Goal: Task Accomplishment & Management: Manage account settings

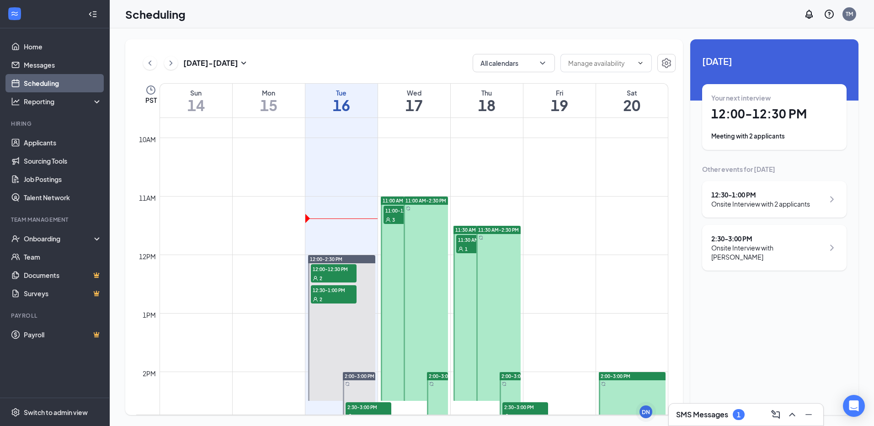
scroll to position [632, 0]
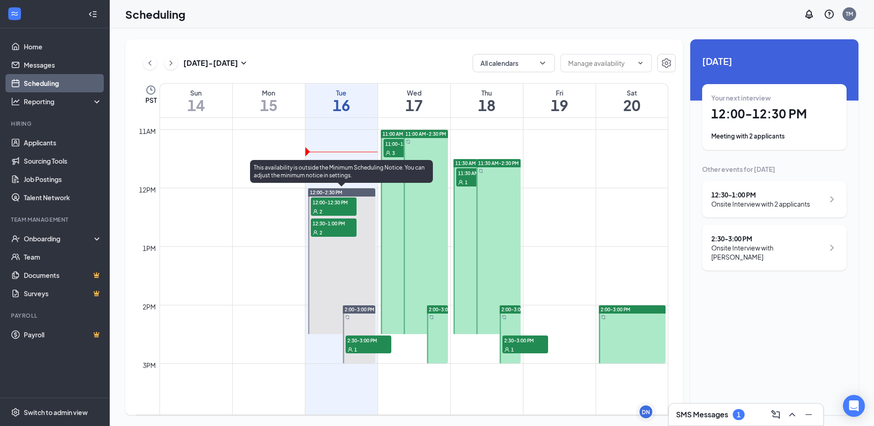
click at [342, 209] on div "2" at bounding box center [334, 211] width 46 height 9
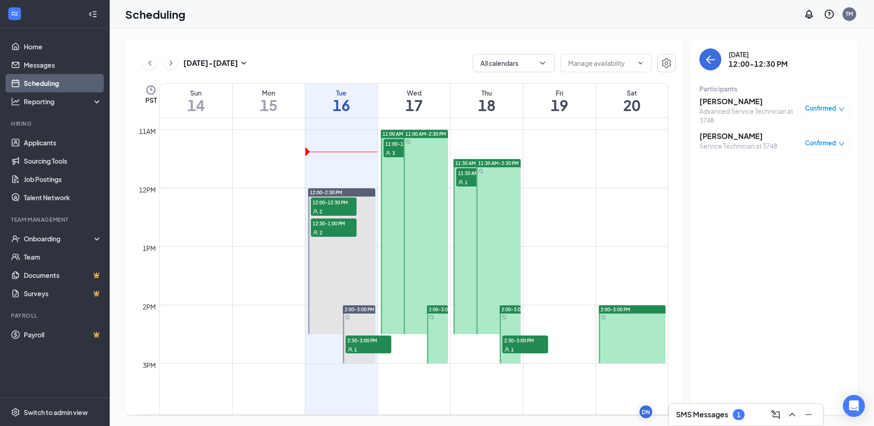
click at [729, 137] on h3 "[PERSON_NAME]" at bounding box center [738, 136] width 78 height 10
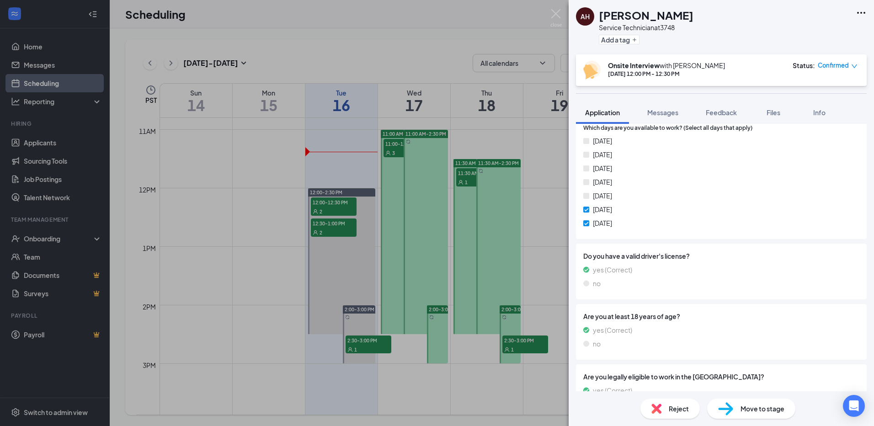
scroll to position [280, 0]
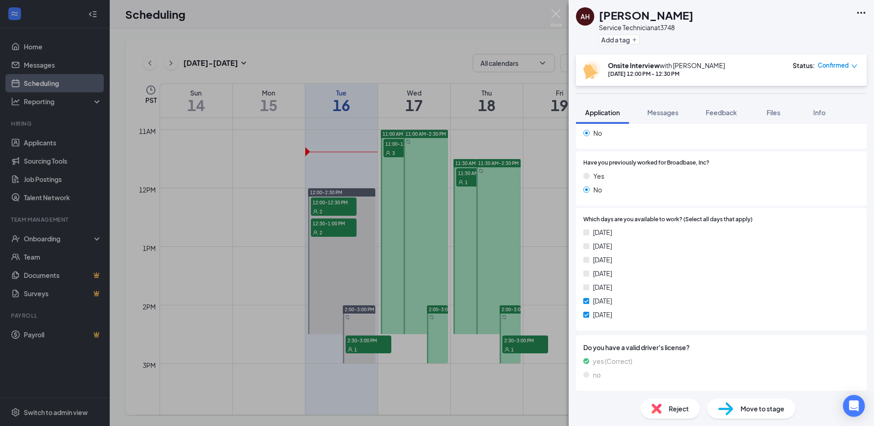
click at [312, 215] on div "AH [PERSON_NAME] Service Technician at 3748 Add a tag Onsite Interview with [PE…" at bounding box center [437, 213] width 874 height 426
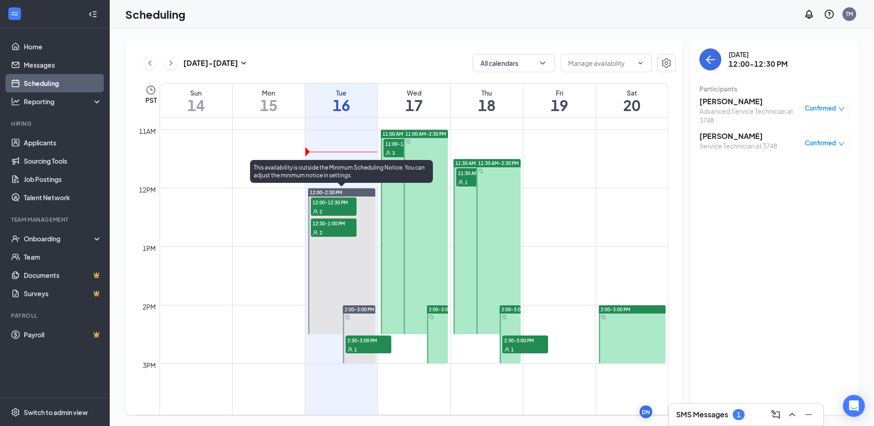
click at [338, 206] on span "12:00-12:30 PM" at bounding box center [334, 201] width 46 height 9
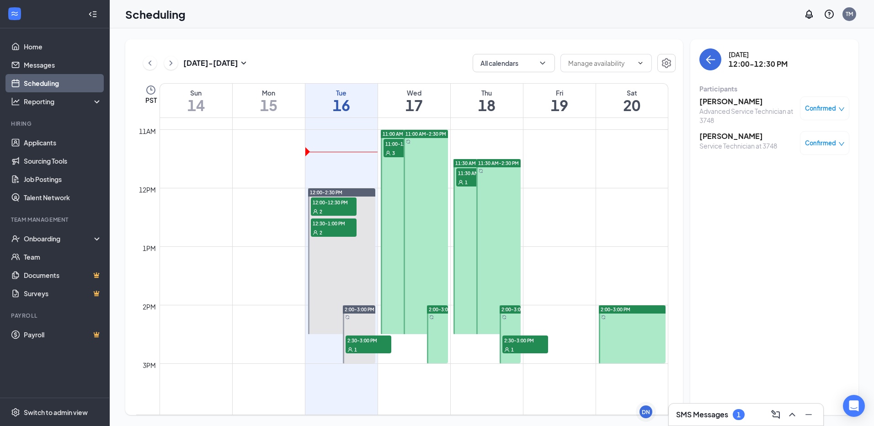
click at [718, 103] on h3 "[PERSON_NAME]" at bounding box center [747, 101] width 96 height 10
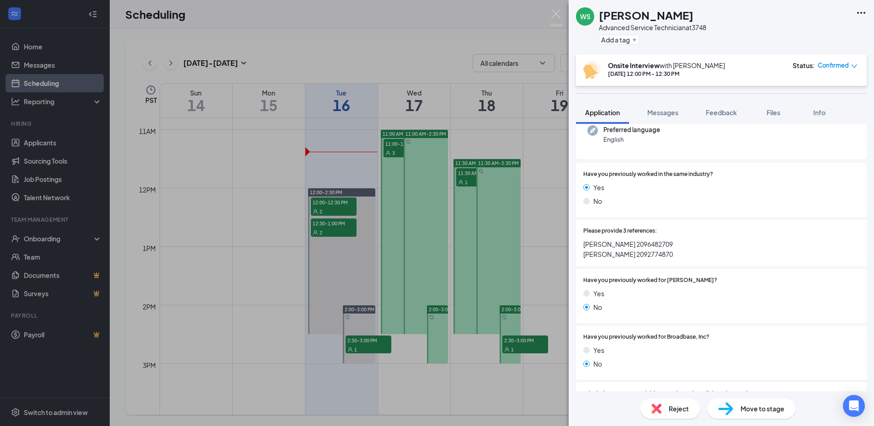
scroll to position [91, 0]
drag, startPoint x: 611, startPoint y: 187, endPoint x: 646, endPoint y: 187, distance: 35.2
click at [646, 187] on div "Yes" at bounding box center [721, 191] width 276 height 10
drag, startPoint x: 620, startPoint y: 312, endPoint x: 526, endPoint y: 288, distance: 97.1
click at [621, 311] on div "No" at bounding box center [721, 311] width 276 height 10
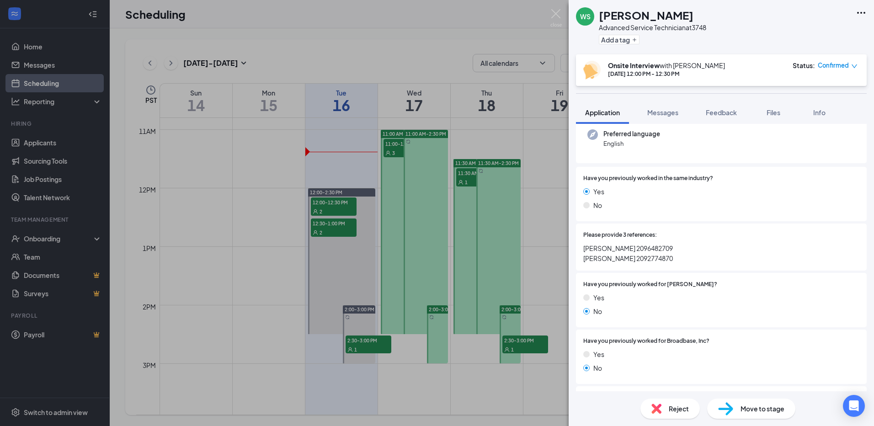
click at [441, 289] on div "[PERSON_NAME] Advanced Service Technician at 3748 Add a tag Onsite Interview wi…" at bounding box center [437, 213] width 874 height 426
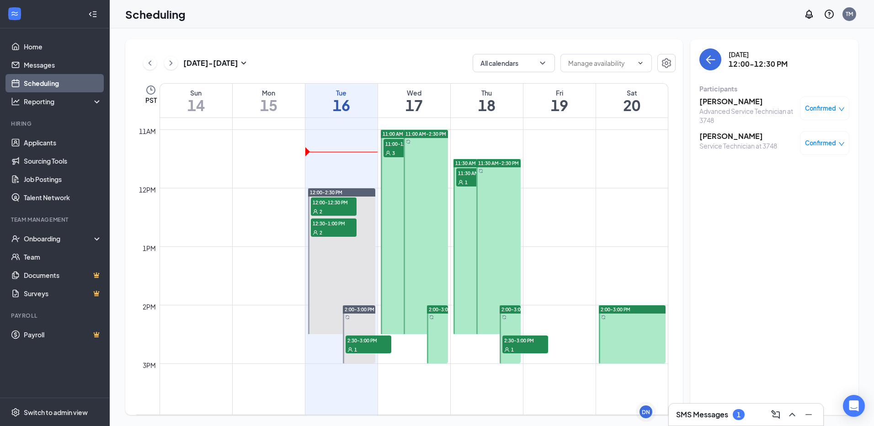
drag, startPoint x: 383, startPoint y: 283, endPoint x: 352, endPoint y: 277, distance: 30.7
click at [372, 281] on tr "12:00-2:30 PM 12:00-12:30 PM 2 12:30-1:00 PM 2 2:00-3:00 PM 2:30-3:00 PM 1 11:0…" at bounding box center [402, 188] width 532 height 1404
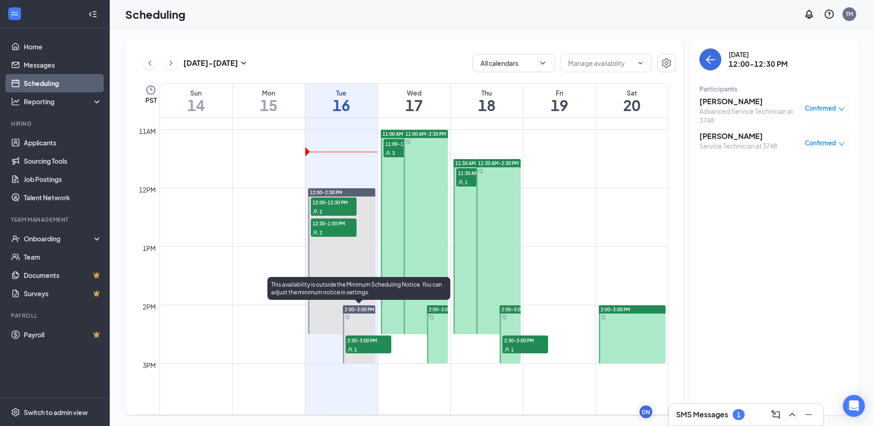
click at [359, 340] on span "2:30-3:00 PM" at bounding box center [369, 339] width 46 height 9
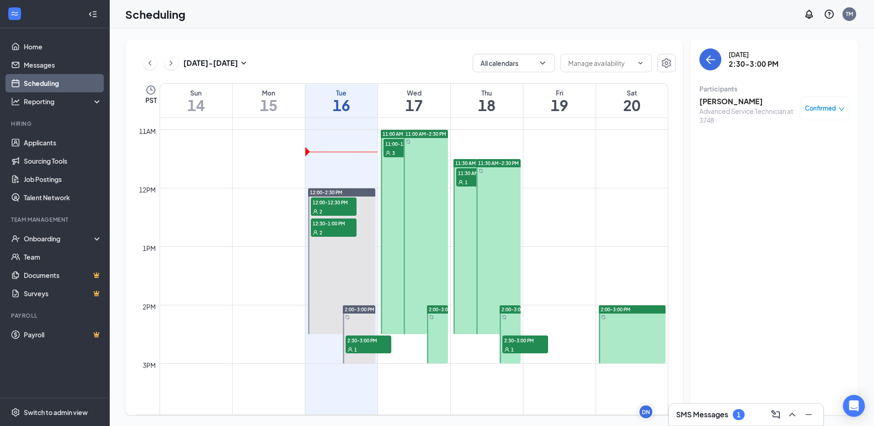
click at [726, 101] on h3 "[PERSON_NAME]" at bounding box center [747, 101] width 96 height 10
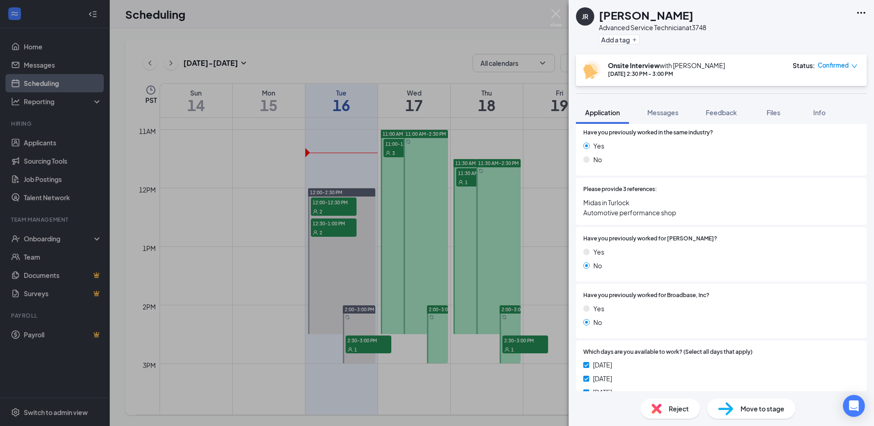
scroll to position [183, 0]
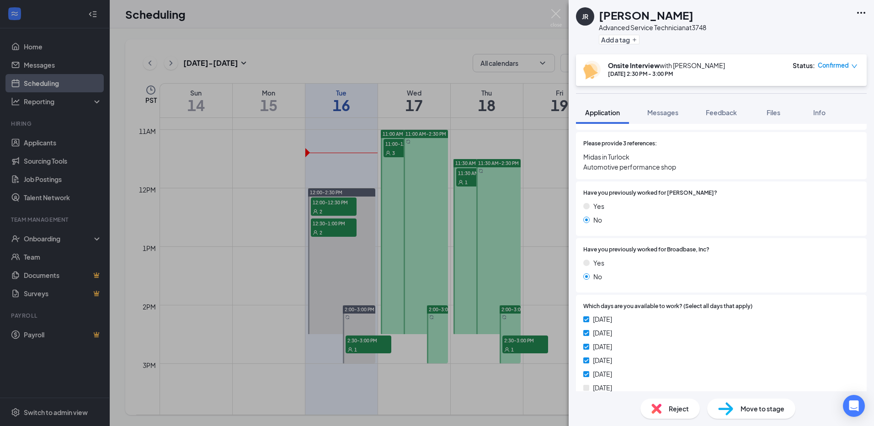
click at [506, 262] on div "JR [PERSON_NAME] Advanced Service Technician at 3748 Add a tag Onsite Interview…" at bounding box center [437, 213] width 874 height 426
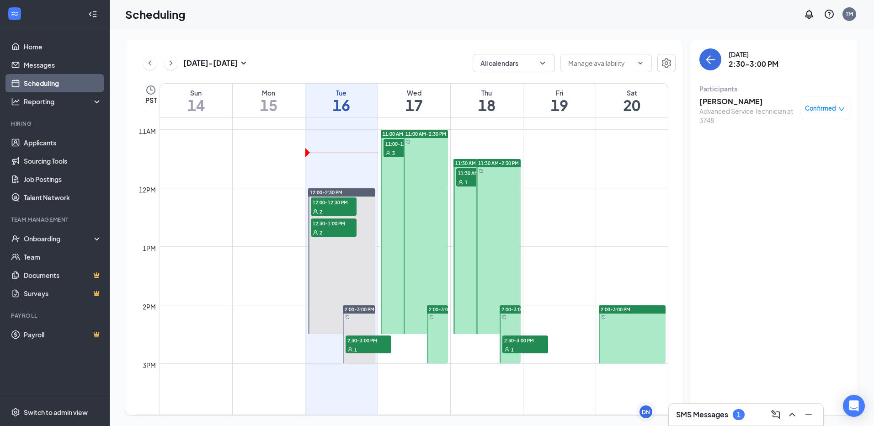
click at [382, 145] on div "12am 1am 2am 3am 4am 5am 6am 7am 8am 9am 10am 11am 12pm 1pm 2pm 3pm 4pm 5pm 6pm…" at bounding box center [402, 188] width 532 height 1404
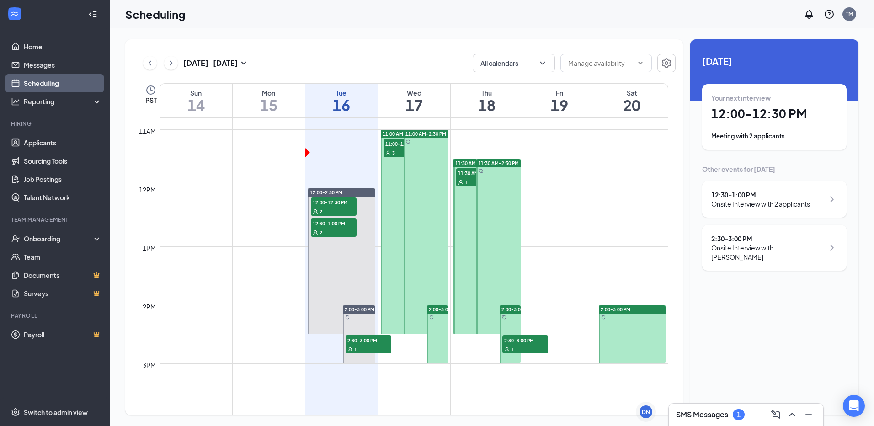
click at [394, 147] on span "11:00-11:30 AM" at bounding box center [406, 143] width 46 height 9
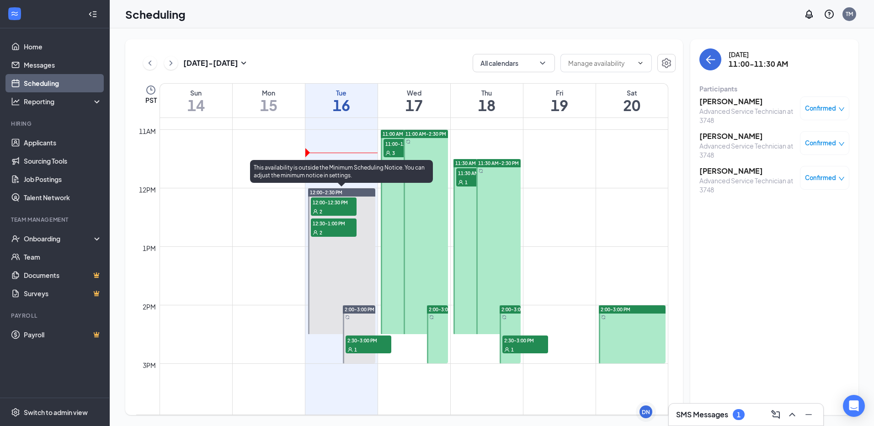
click at [345, 203] on span "12:00-12:30 PM" at bounding box center [334, 201] width 46 height 9
drag, startPoint x: 337, startPoint y: 218, endPoint x: 334, endPoint y: 234, distance: 17.1
click at [335, 223] on div "12:30-1:00 PM 2" at bounding box center [334, 228] width 48 height 20
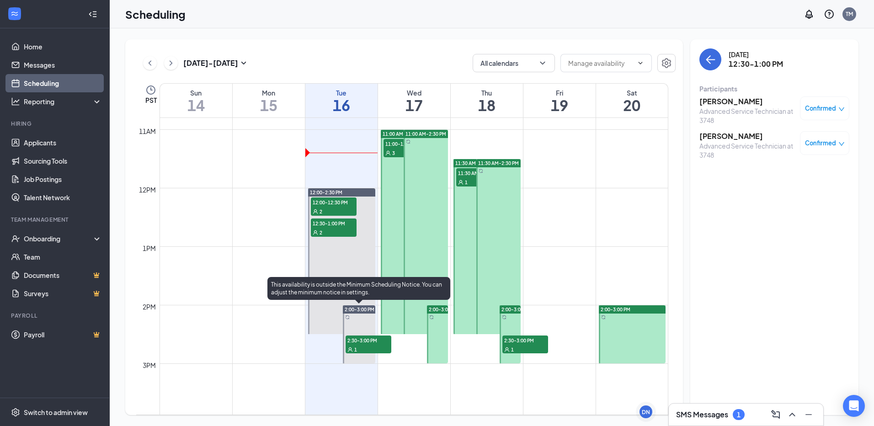
click at [379, 341] on span "2:30-3:00 PM" at bounding box center [369, 339] width 46 height 9
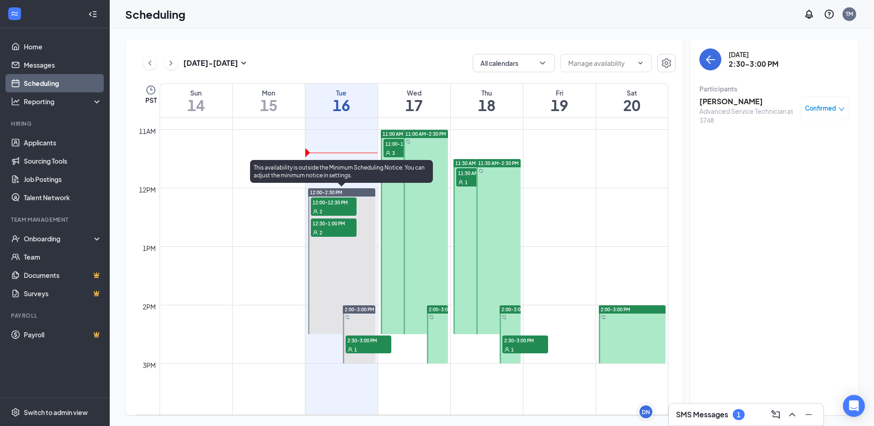
click at [337, 224] on span "12:30-1:00 PM" at bounding box center [334, 222] width 46 height 9
click at [336, 218] on span "12:30-1:00 PM" at bounding box center [334, 222] width 46 height 9
click at [342, 208] on div "2" at bounding box center [334, 211] width 46 height 9
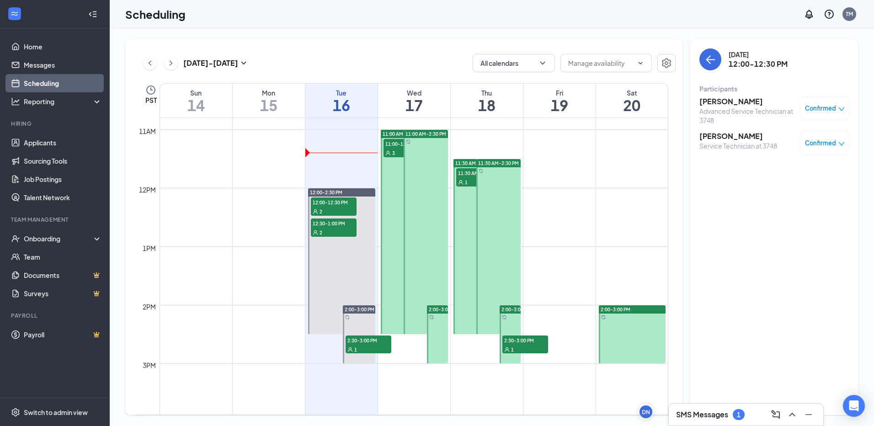
click at [721, 133] on h3 "[PERSON_NAME]" at bounding box center [738, 136] width 78 height 10
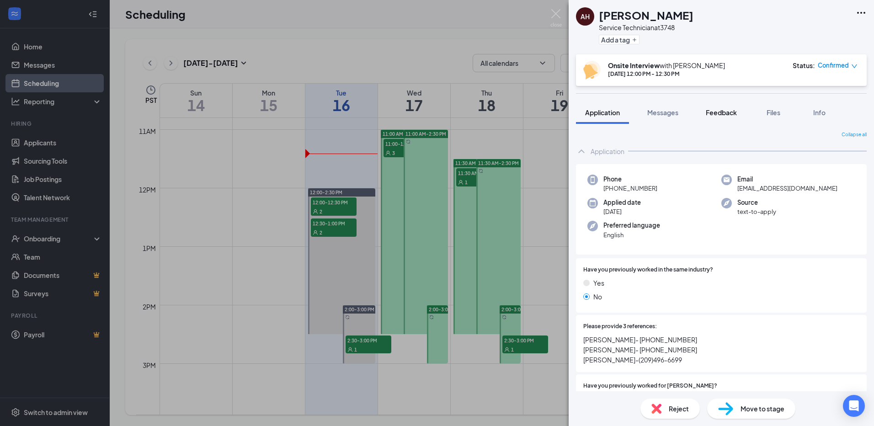
scroll to position [46, 0]
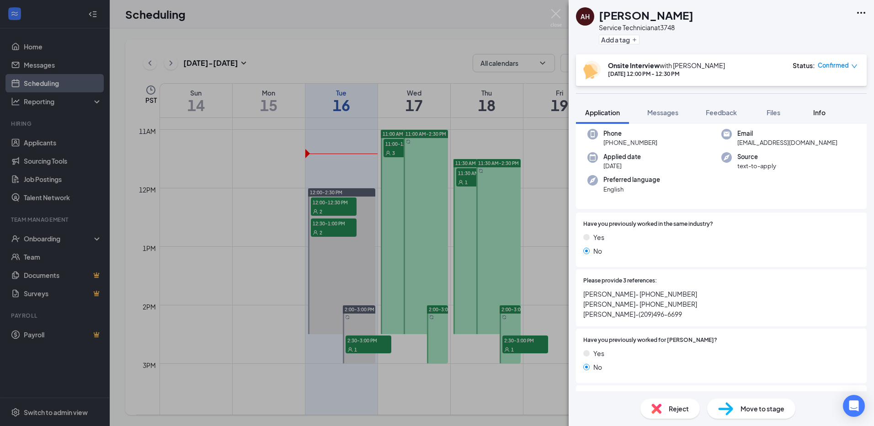
click at [825, 109] on span "Info" at bounding box center [819, 112] width 12 height 8
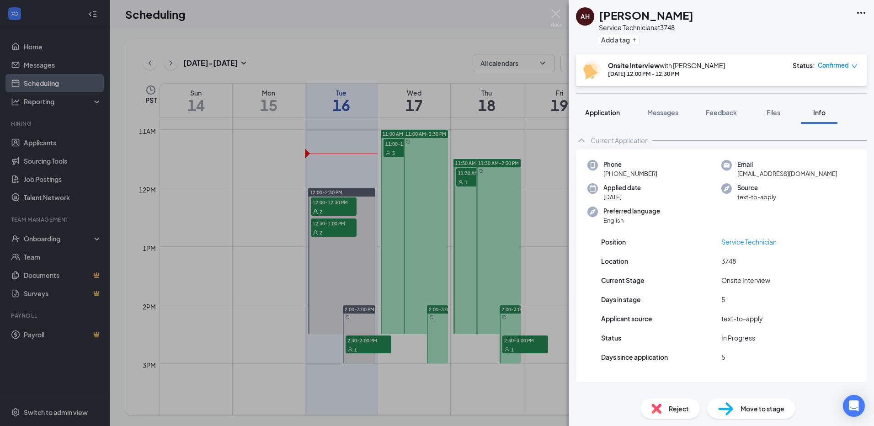
click at [618, 110] on span "Application" at bounding box center [602, 112] width 35 height 8
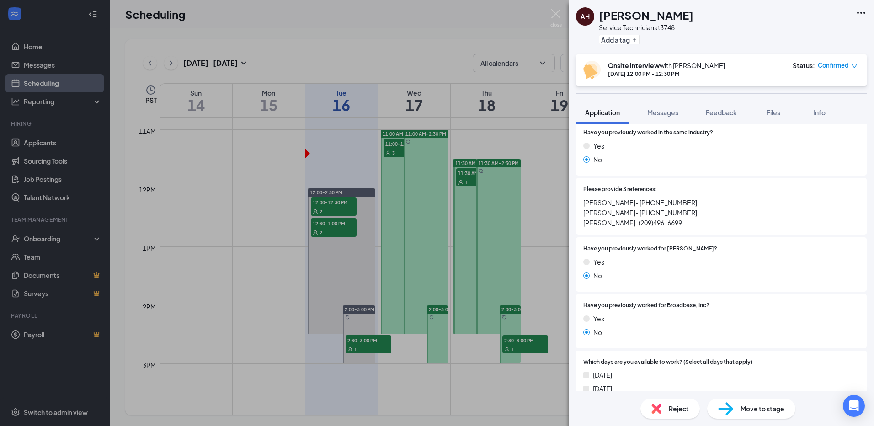
scroll to position [274, 0]
